Goal: Task Accomplishment & Management: Manage account settings

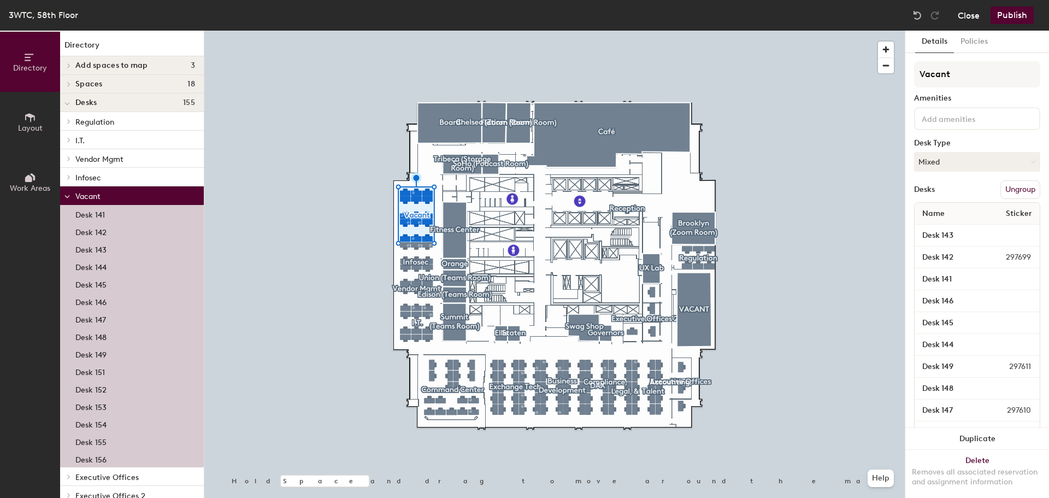
click at [974, 20] on button "Close" at bounding box center [968, 15] width 22 height 17
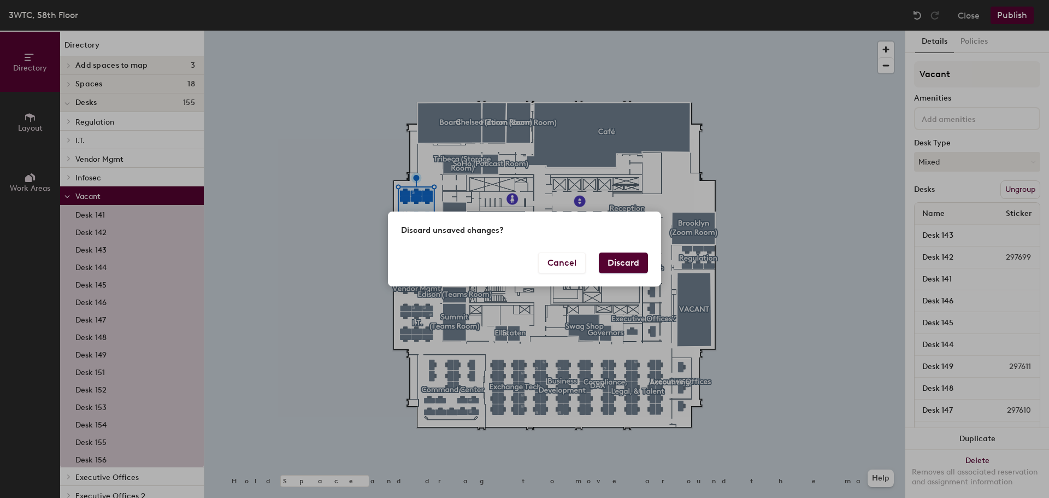
click at [620, 259] on button "Discard" at bounding box center [623, 262] width 49 height 21
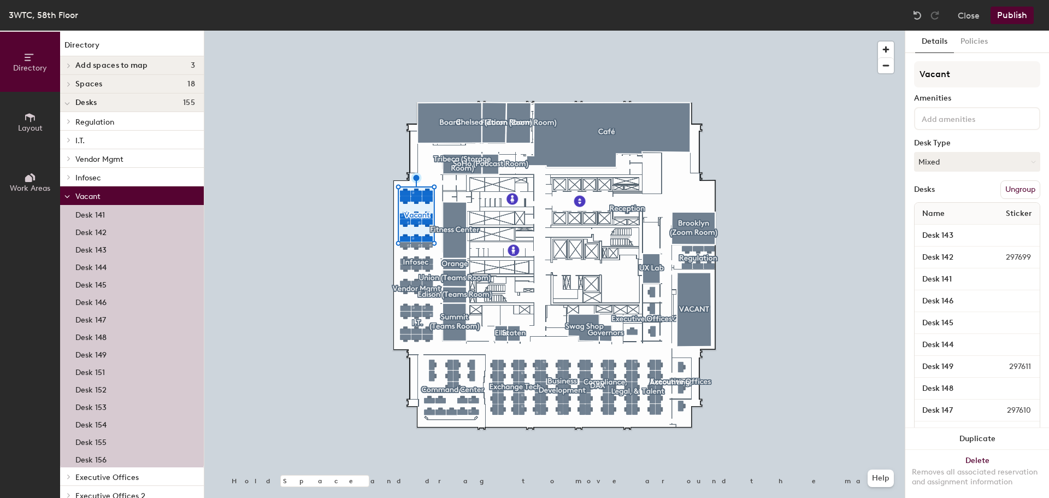
click at [983, 364] on span "297611" at bounding box center [1010, 366] width 55 height 12
click at [1005, 367] on span "297611" at bounding box center [1010, 366] width 55 height 12
click at [1007, 367] on span "297611" at bounding box center [1010, 366] width 55 height 12
click at [929, 362] on input "Desk 149" at bounding box center [950, 366] width 66 height 15
click at [1007, 367] on span "297611" at bounding box center [1010, 366] width 55 height 12
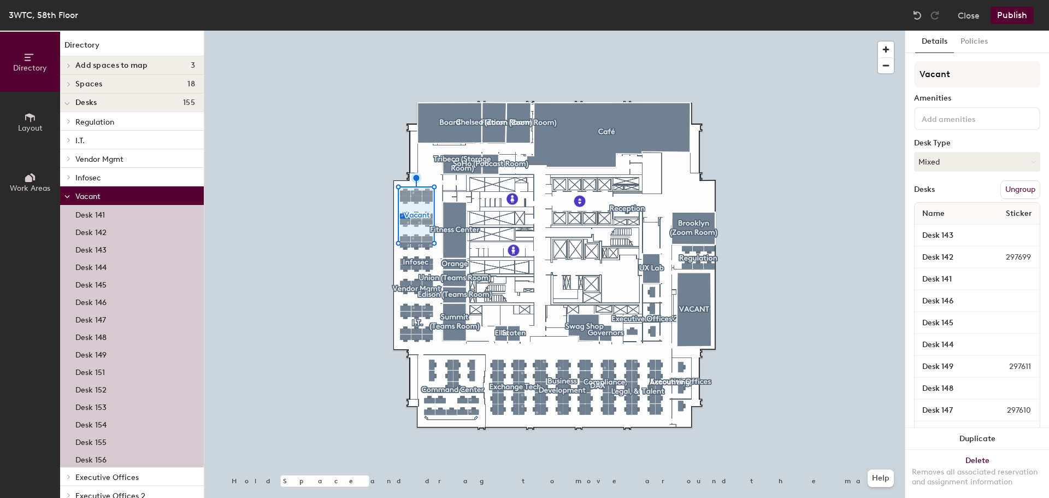
click at [1016, 366] on span "297611" at bounding box center [1010, 366] width 55 height 12
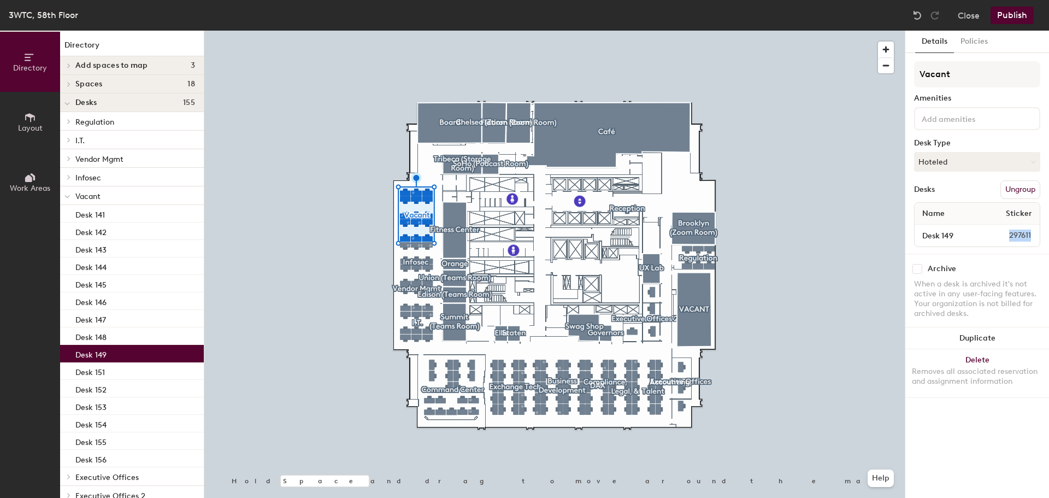
click at [101, 352] on p "Desk 149" at bounding box center [90, 353] width 31 height 13
click at [1011, 230] on span "297611" at bounding box center [1010, 235] width 55 height 12
click at [1027, 236] on span "297611" at bounding box center [1010, 235] width 55 height 12
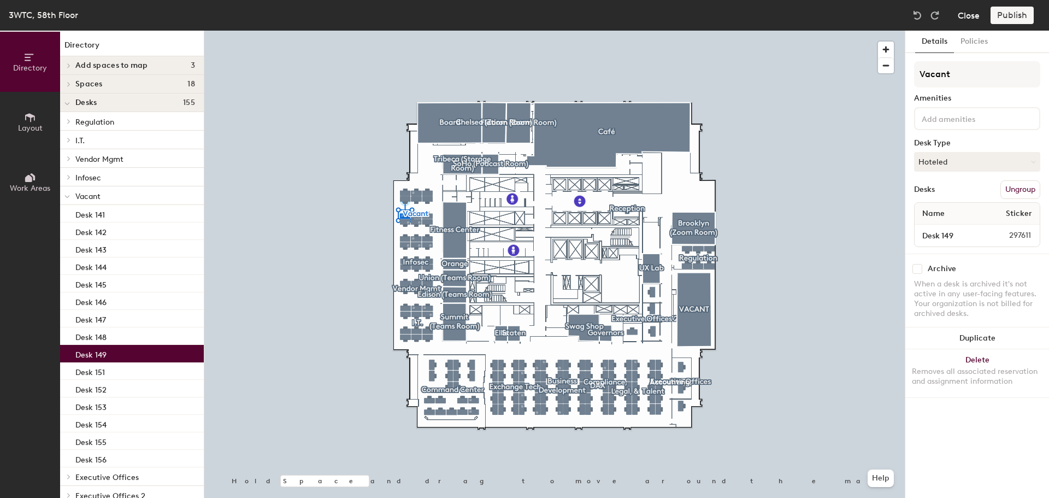
click at [965, 17] on button "Close" at bounding box center [968, 15] width 22 height 17
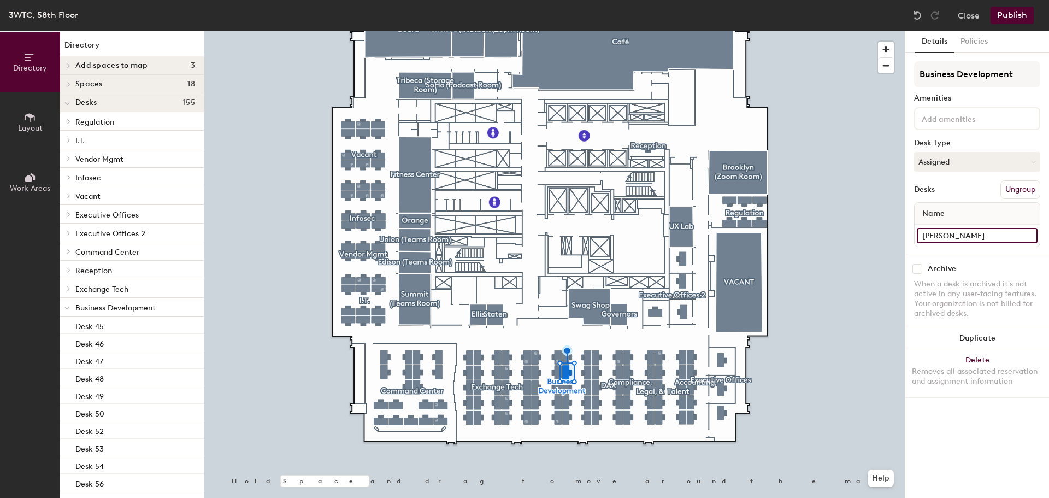
click at [1025, 233] on input "[PERSON_NAME]" at bounding box center [977, 235] width 121 height 15
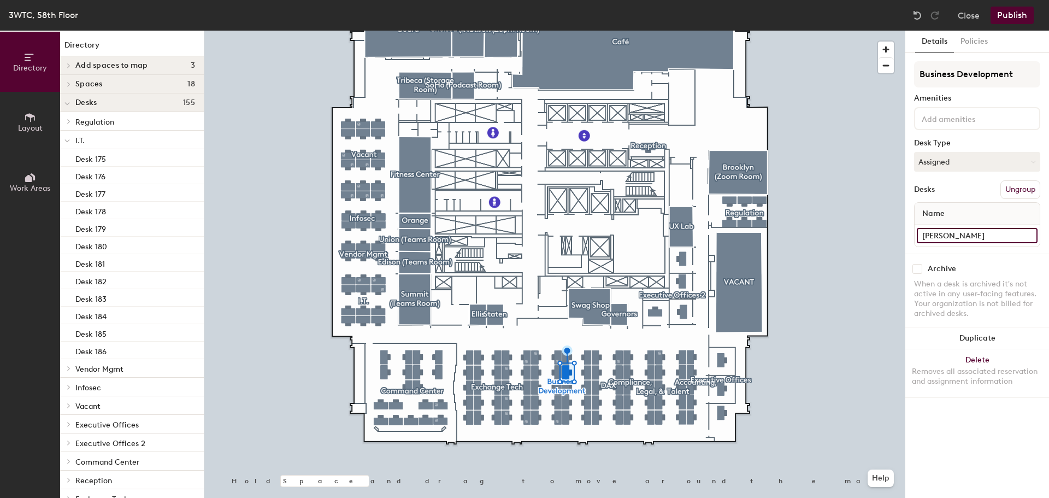
click at [1030, 235] on input "[PERSON_NAME]" at bounding box center [977, 235] width 121 height 15
type input "Desk 51"
click at [1018, 13] on button "Publish" at bounding box center [1011, 15] width 43 height 17
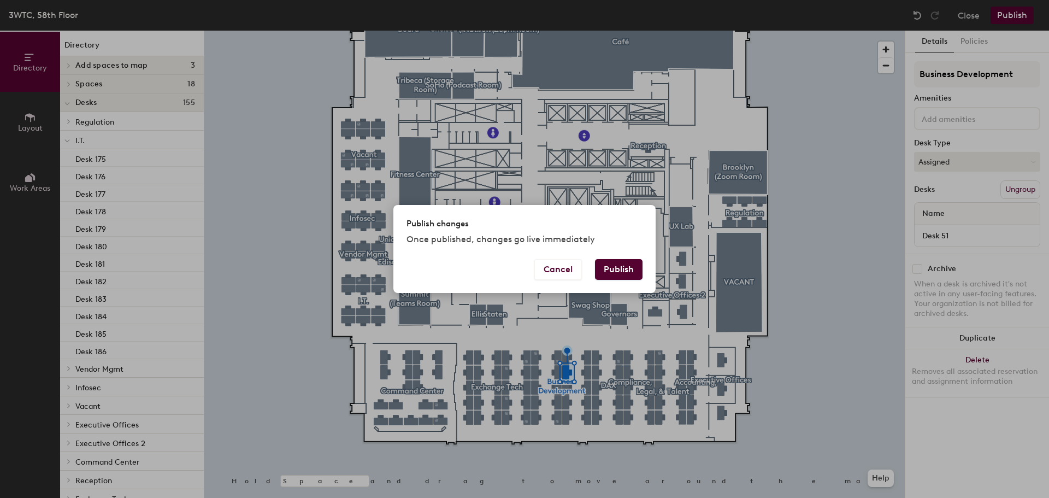
click at [617, 272] on button "Publish" at bounding box center [619, 269] width 48 height 21
